Goal: Information Seeking & Learning: Learn about a topic

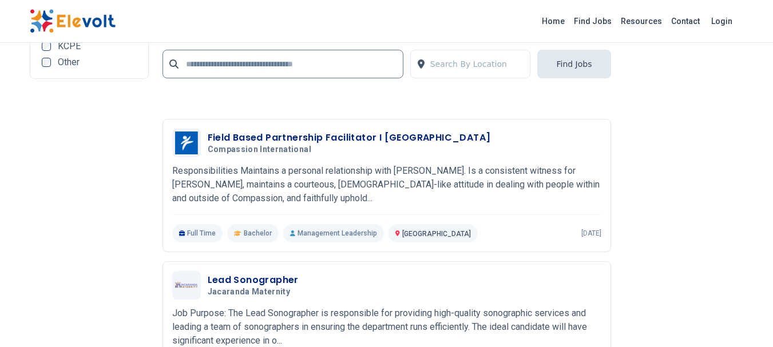
scroll to position [2625, 0]
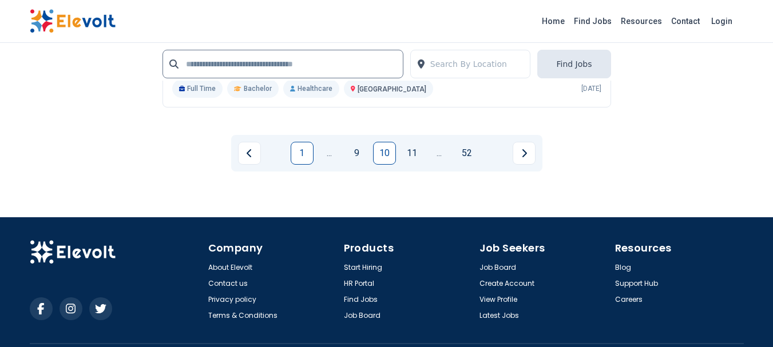
click at [302, 147] on link "1" at bounding box center [302, 153] width 23 height 23
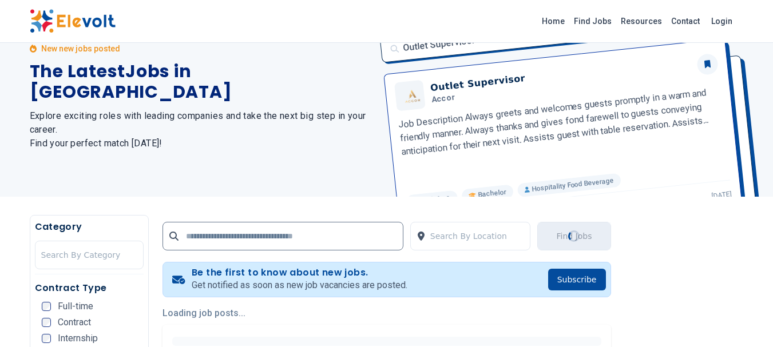
scroll to position [0, 0]
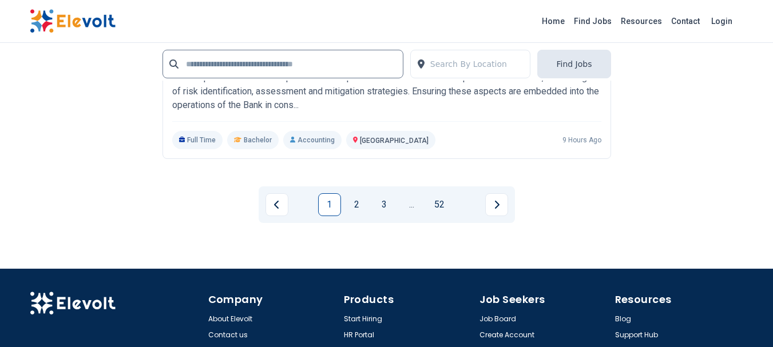
scroll to position [2567, 0]
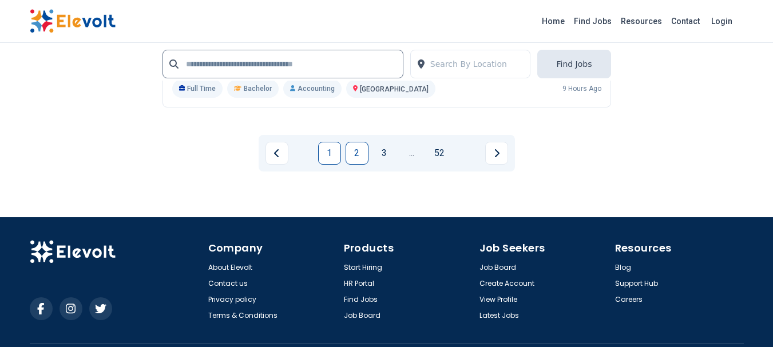
click at [355, 154] on link "2" at bounding box center [356, 153] width 23 height 23
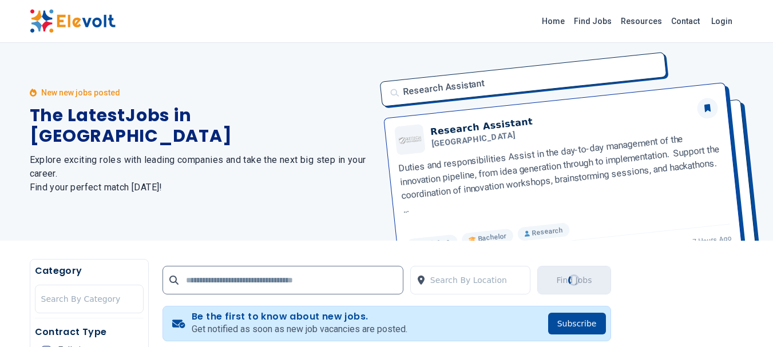
scroll to position [0, 0]
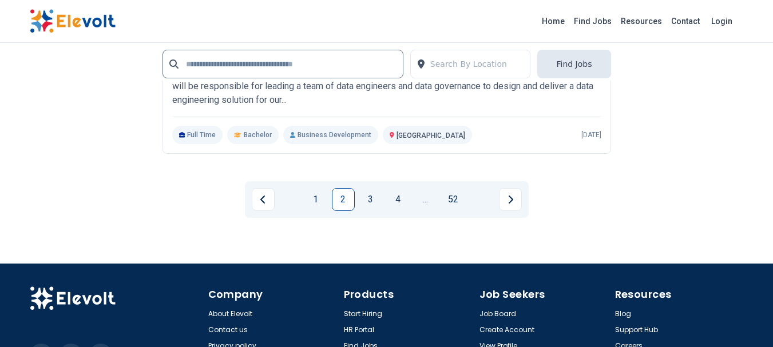
scroll to position [2492, 0]
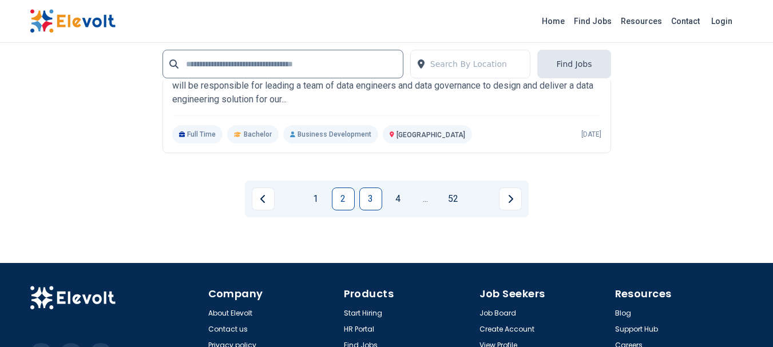
click at [368, 198] on link "3" at bounding box center [370, 199] width 23 height 23
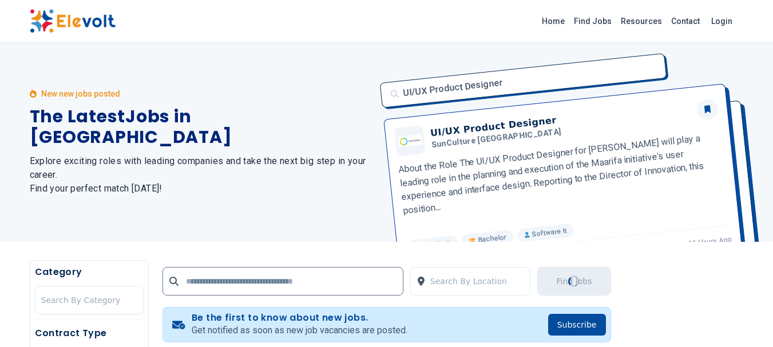
scroll to position [0, 0]
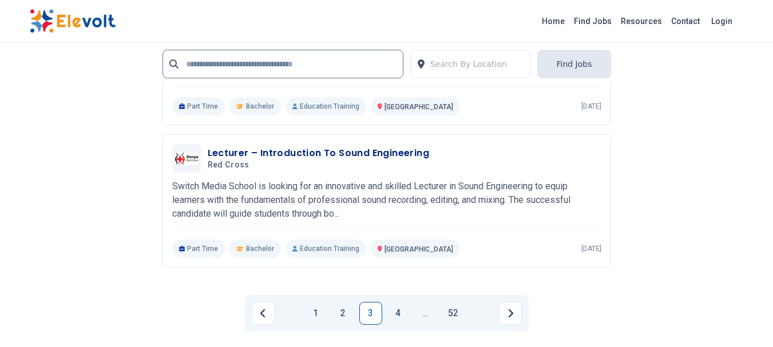
scroll to position [2451, 0]
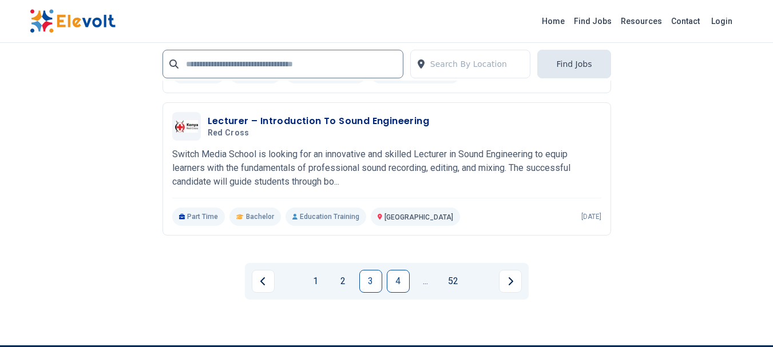
click at [392, 288] on link "4" at bounding box center [398, 281] width 23 height 23
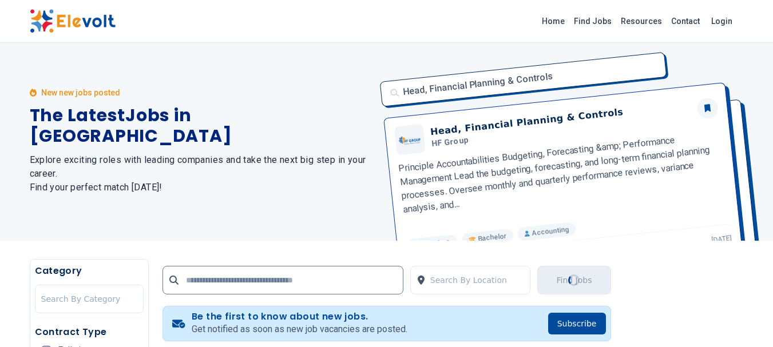
scroll to position [0, 0]
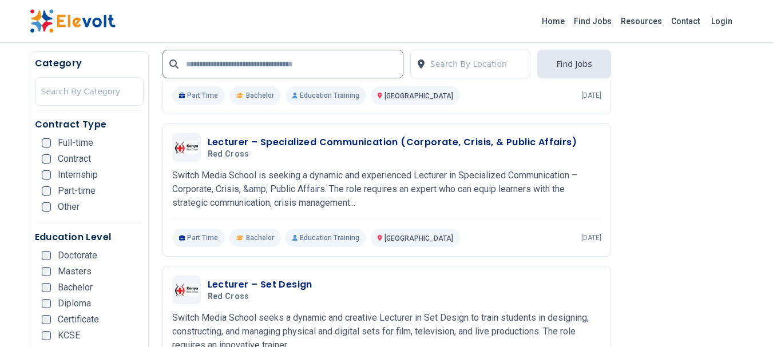
scroll to position [400, 0]
